Goal: Task Accomplishment & Management: Use online tool/utility

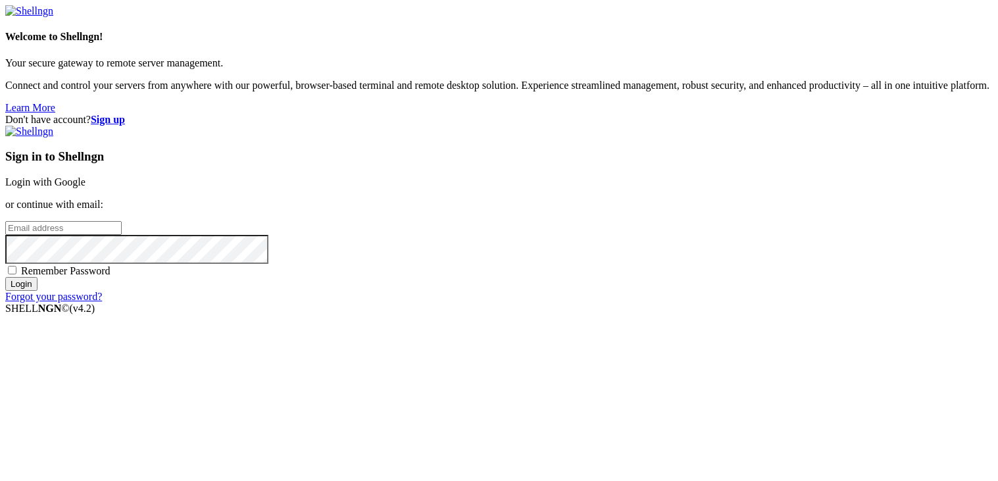
click at [122, 228] on input "email" at bounding box center [63, 228] width 116 height 14
type input "[EMAIL_ADDRESS][DOMAIN_NAME]"
click at [5, 277] on input "Login" at bounding box center [21, 284] width 32 height 14
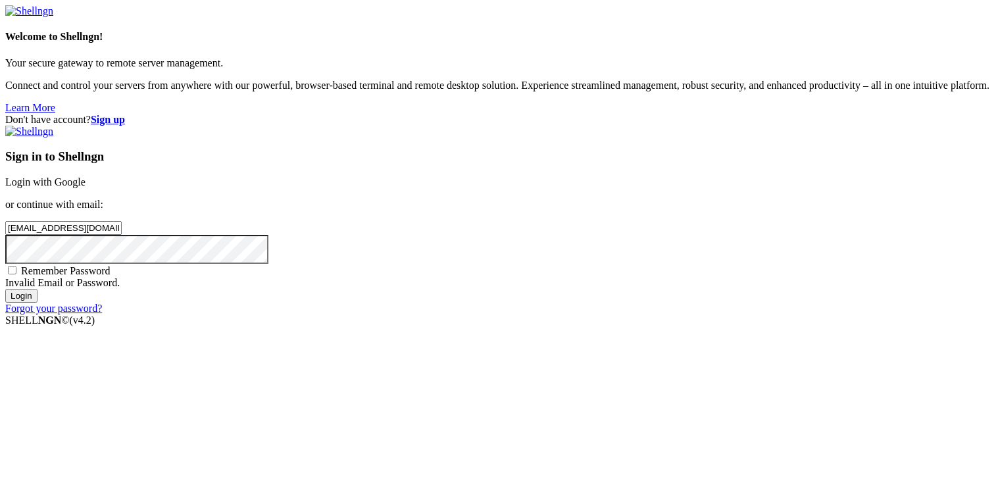
click at [102, 314] on link "Forgot your password?" at bounding box center [53, 308] width 97 height 11
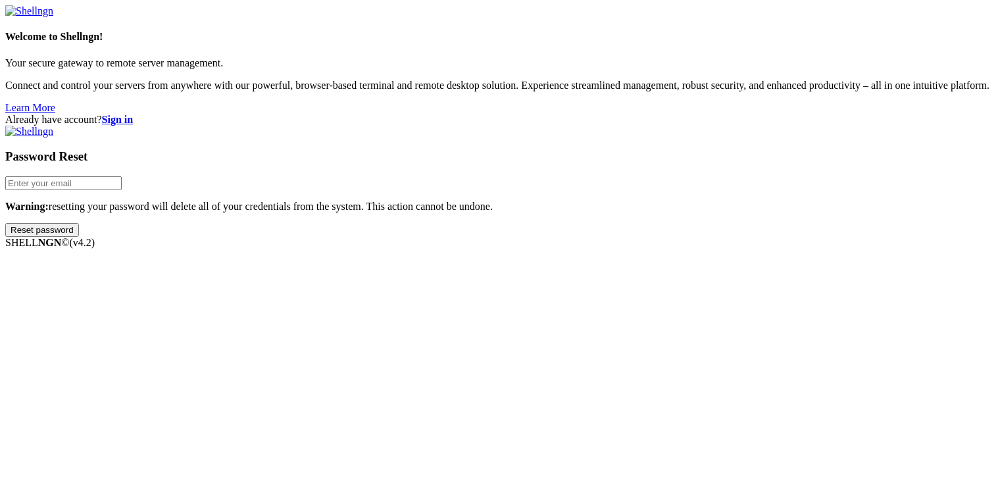
click at [122, 190] on input "email" at bounding box center [63, 183] width 116 height 14
type input "[EMAIL_ADDRESS][DOMAIN_NAME]"
click at [5, 223] on input "Reset password" at bounding box center [42, 230] width 74 height 14
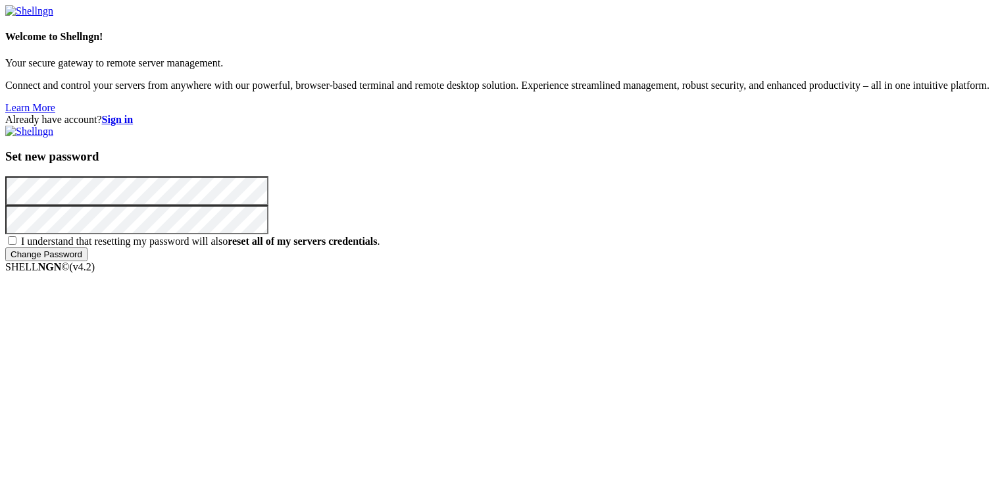
click at [380, 247] on span "I understand that resetting my password will also reset all of my servers crede…" at bounding box center [200, 240] width 359 height 11
click at [16, 245] on input "I understand that resetting my password will also reset all of my servers crede…" at bounding box center [12, 240] width 9 height 9
checkbox input "true"
click at [87, 261] on input "Change Password" at bounding box center [46, 254] width 82 height 14
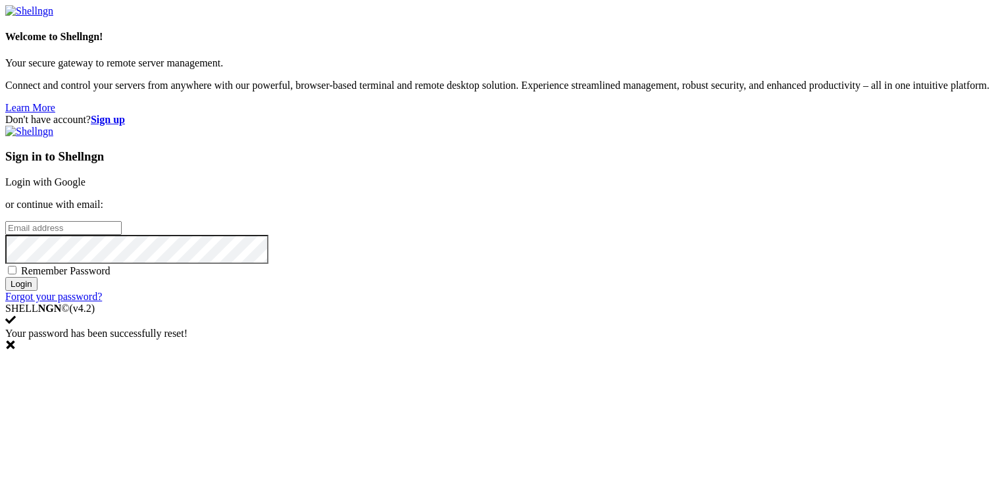
click at [122, 226] on input "email" at bounding box center [63, 228] width 116 height 14
type input "[EMAIL_ADDRESS][DOMAIN_NAME]"
click at [5, 277] on input "Login" at bounding box center [21, 284] width 32 height 14
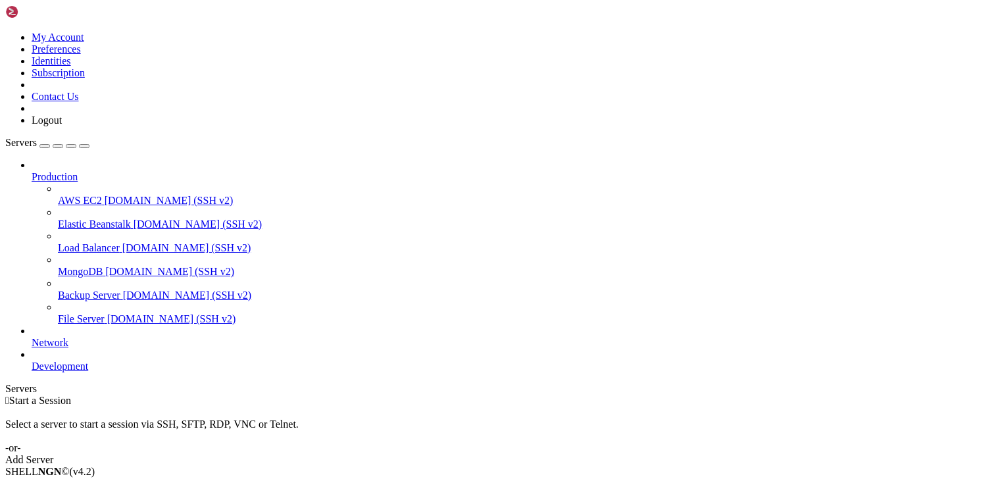
click at [32, 171] on icon at bounding box center [32, 171] width 0 height 0
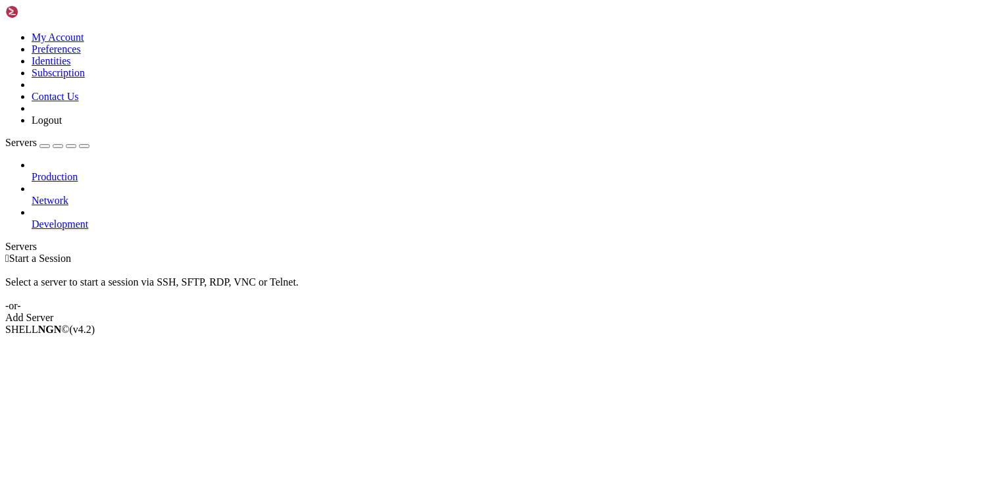
click at [571, 312] on link "Add Server" at bounding box center [498, 318] width 987 height 12
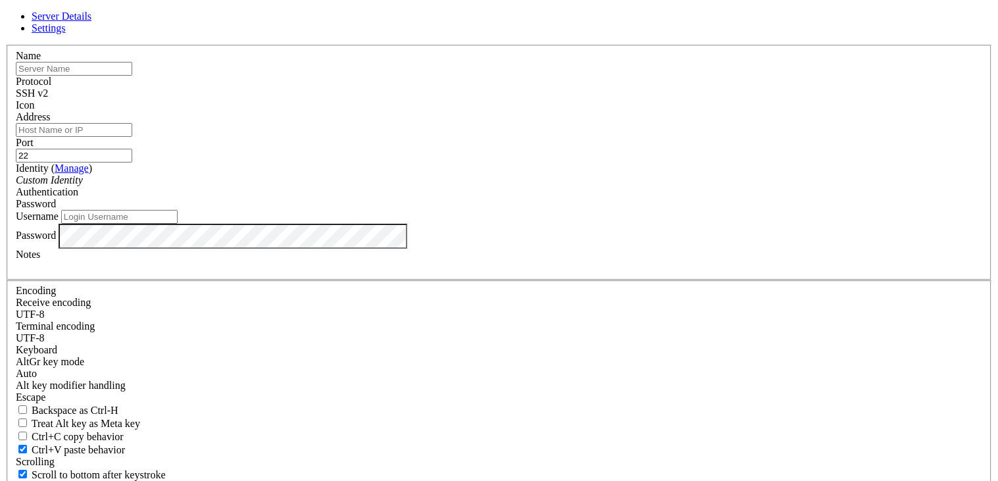
click at [66, 34] on link "Settings" at bounding box center [49, 27] width 34 height 11
click at [91, 22] on span "Server Details" at bounding box center [62, 16] width 60 height 11
click at [178, 224] on input "Username" at bounding box center [119, 217] width 116 height 14
type input "bandit0"
click at [132, 162] on input "22" at bounding box center [74, 156] width 116 height 14
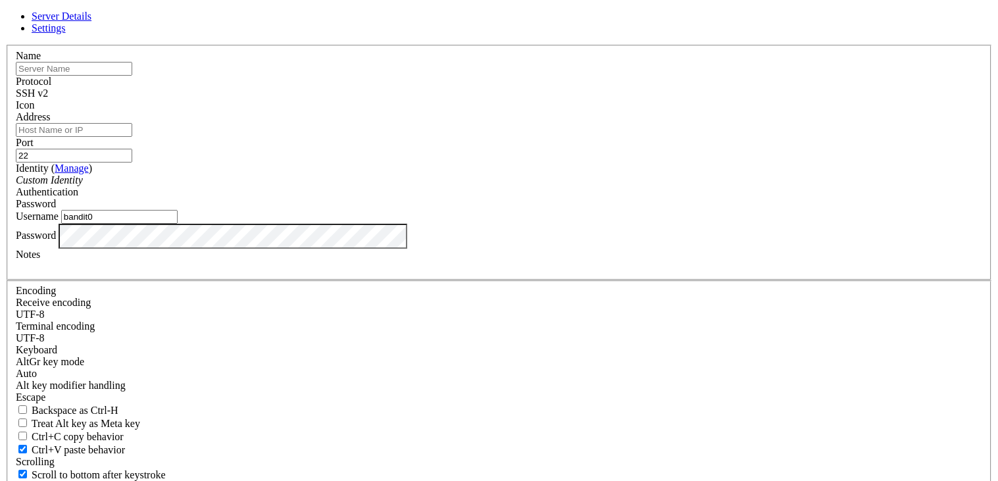
click at [132, 76] on input "text" at bounding box center [74, 69] width 116 height 14
type input "banditlabs"
click at [132, 137] on input "Address" at bounding box center [74, 130] width 116 height 14
type input "[DOMAIN_NAME]"
click at [582, 99] on div "SSH v2" at bounding box center [499, 93] width 966 height 12
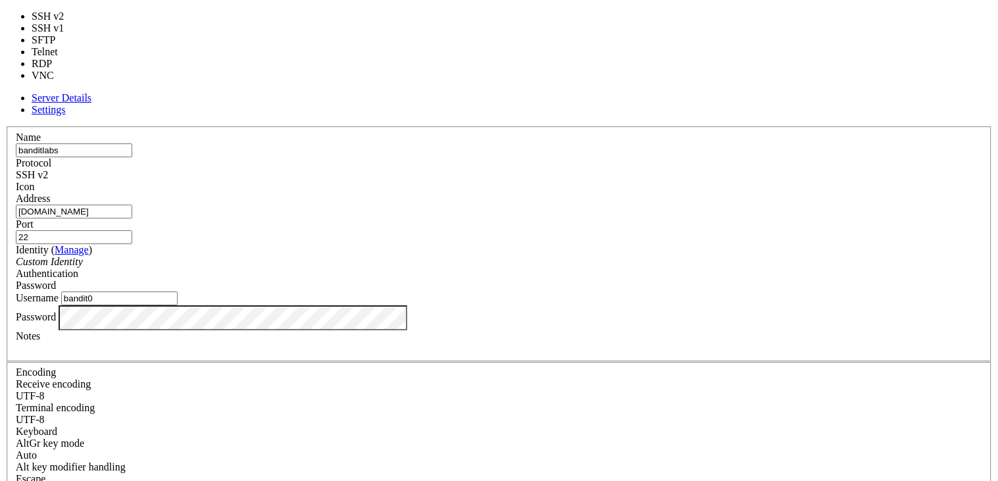
click at [582, 169] on div "SSH v2" at bounding box center [499, 175] width 966 height 12
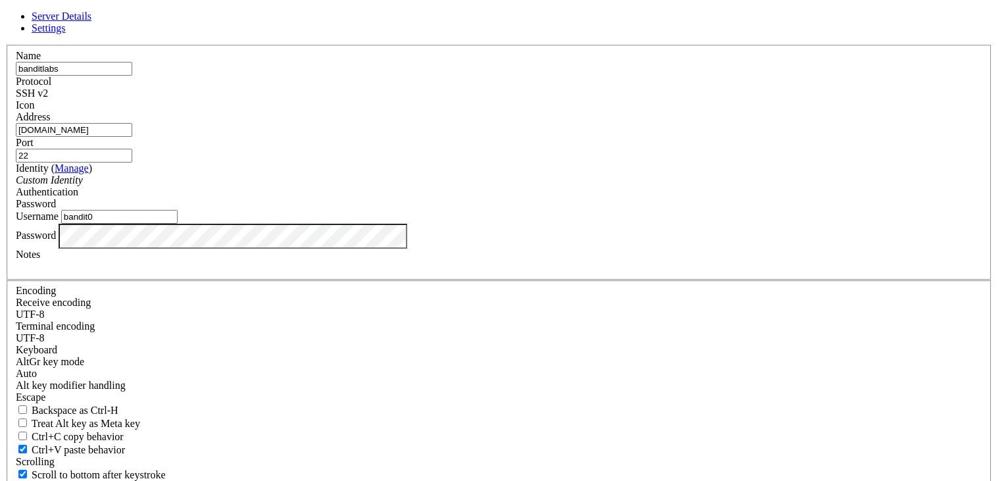
click at [16, 111] on span at bounding box center [16, 111] width 0 height 0
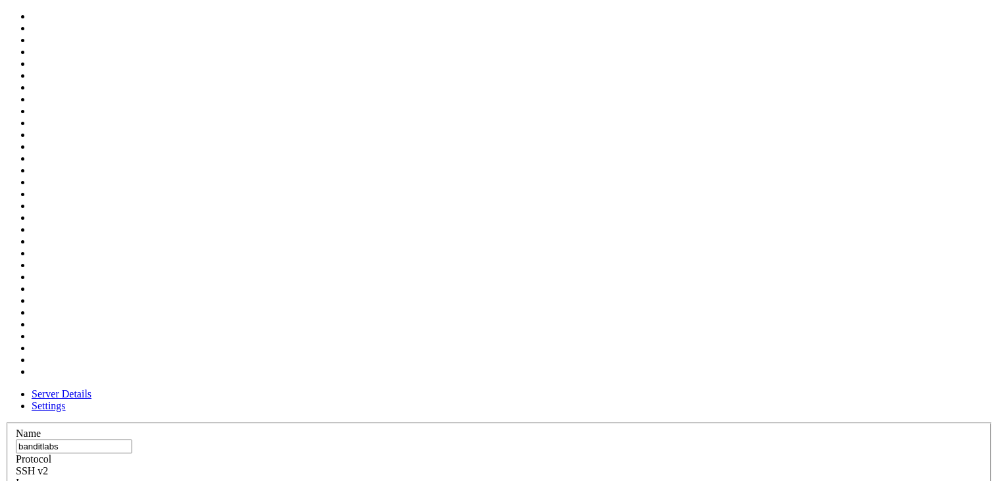
click at [655, 480] on div at bounding box center [499, 489] width 966 height 0
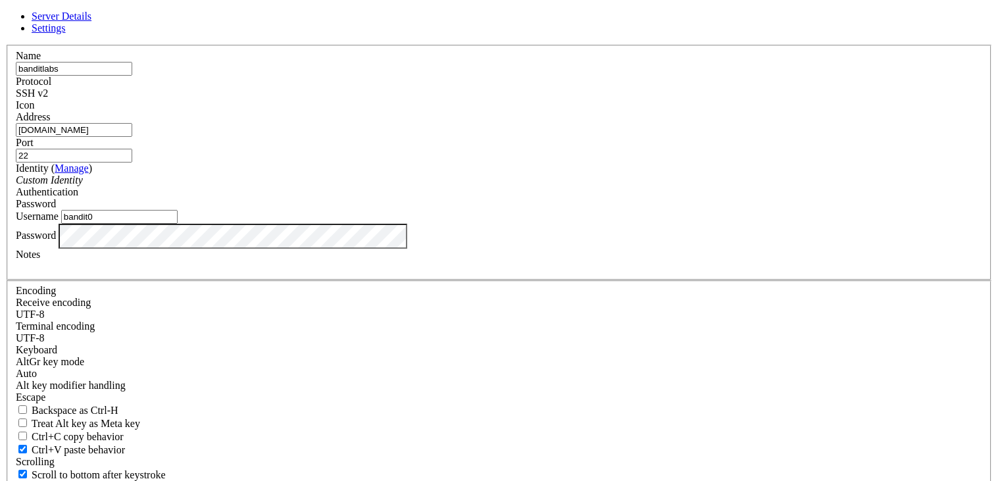
click at [471, 186] on div "Custom Identity" at bounding box center [499, 180] width 966 height 12
click at [56, 209] on span "Password" at bounding box center [36, 203] width 40 height 11
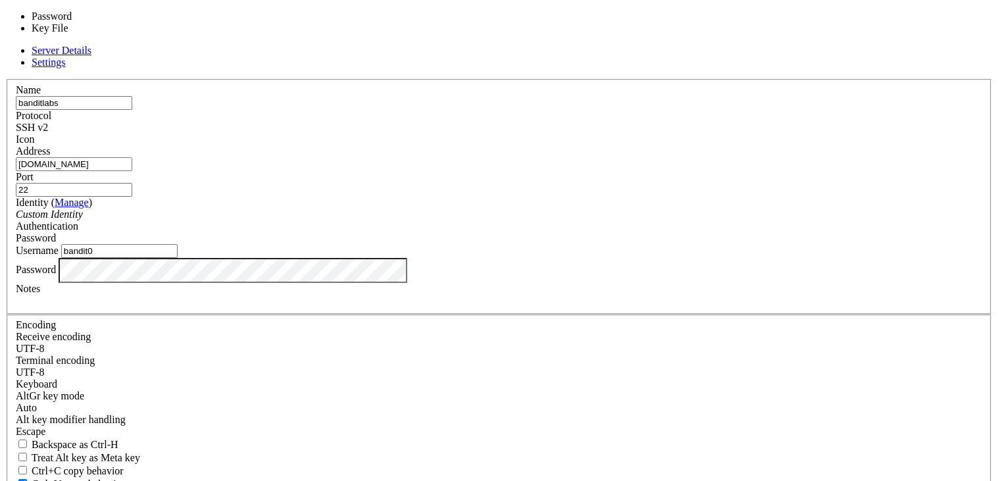
click at [56, 232] on span "Password" at bounding box center [36, 237] width 40 height 11
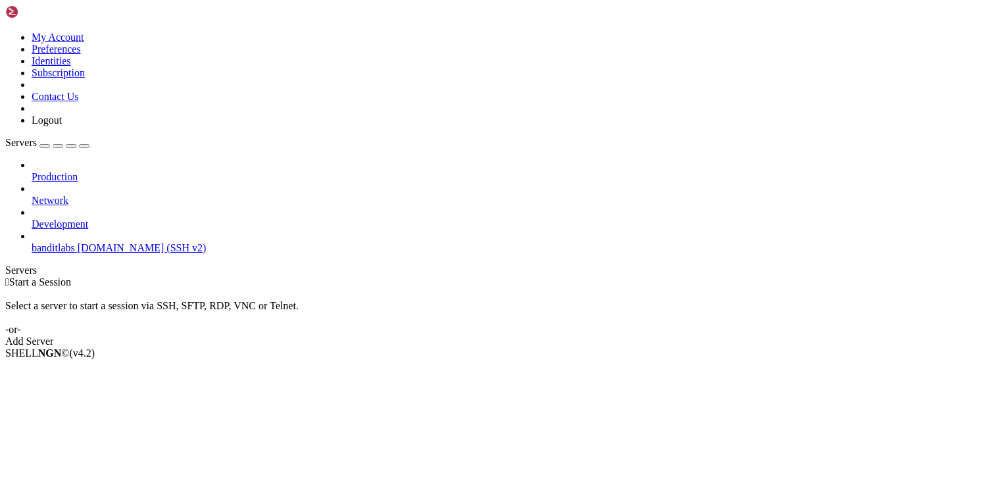
click at [116, 242] on span "[DOMAIN_NAME] (SSH v2)" at bounding box center [142, 247] width 129 height 11
click at [97, 242] on span "[DOMAIN_NAME] (SSH v2)" at bounding box center [142, 247] width 129 height 11
click at [89, 242] on span "[DOMAIN_NAME] (SSH v2)" at bounding box center [142, 247] width 129 height 11
click at [116, 370] on li "Connect" at bounding box center [92, 376] width 120 height 12
